Goal: Task Accomplishment & Management: Use online tool/utility

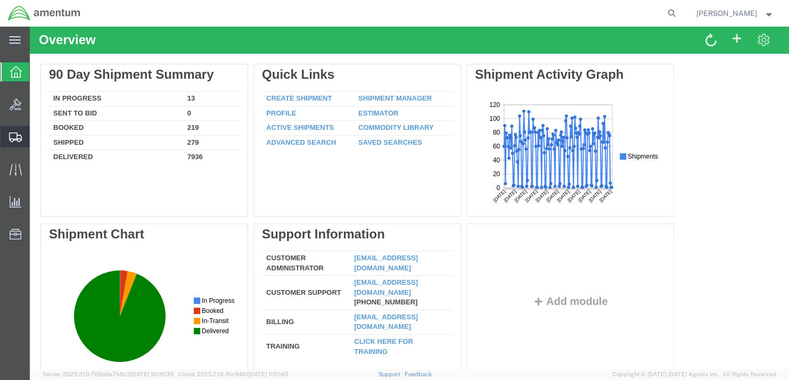
click at [0, 0] on span "Shipment Manager" at bounding box center [0, 0] width 0 height 0
